Goal: Find specific page/section: Find specific page/section

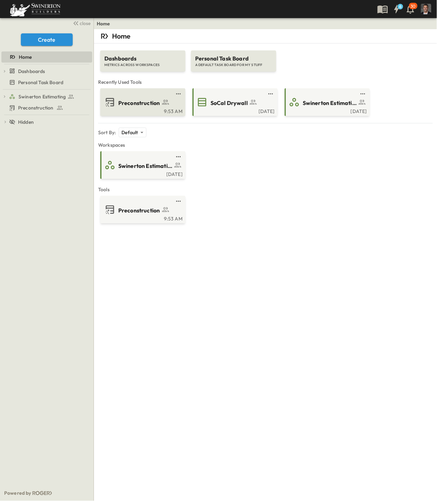
click at [137, 102] on span "Preconstruction" at bounding box center [139, 103] width 42 height 8
